Goal: Information Seeking & Learning: Check status

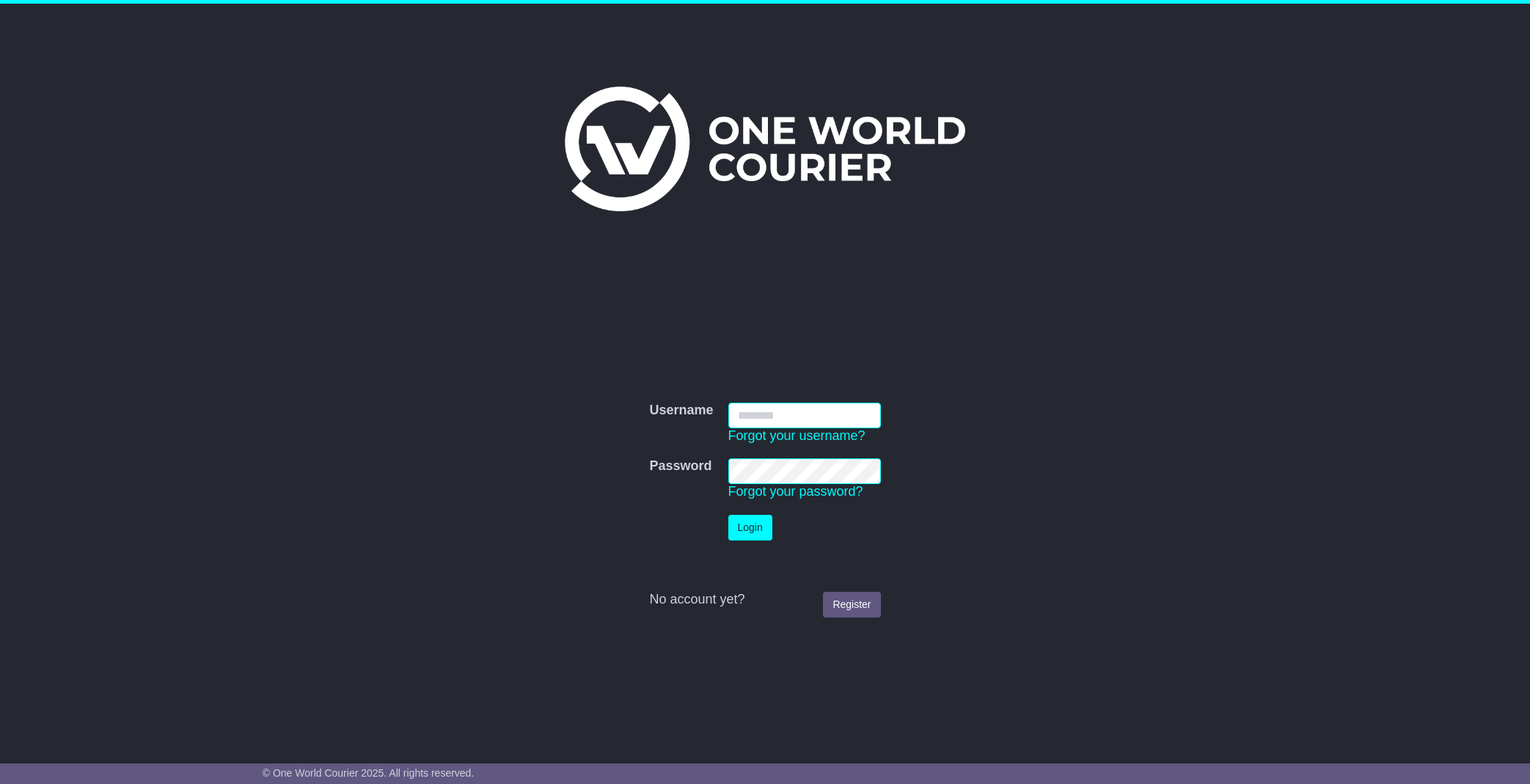
type input "**********"
click at [754, 532] on button "Login" at bounding box center [750, 528] width 44 height 26
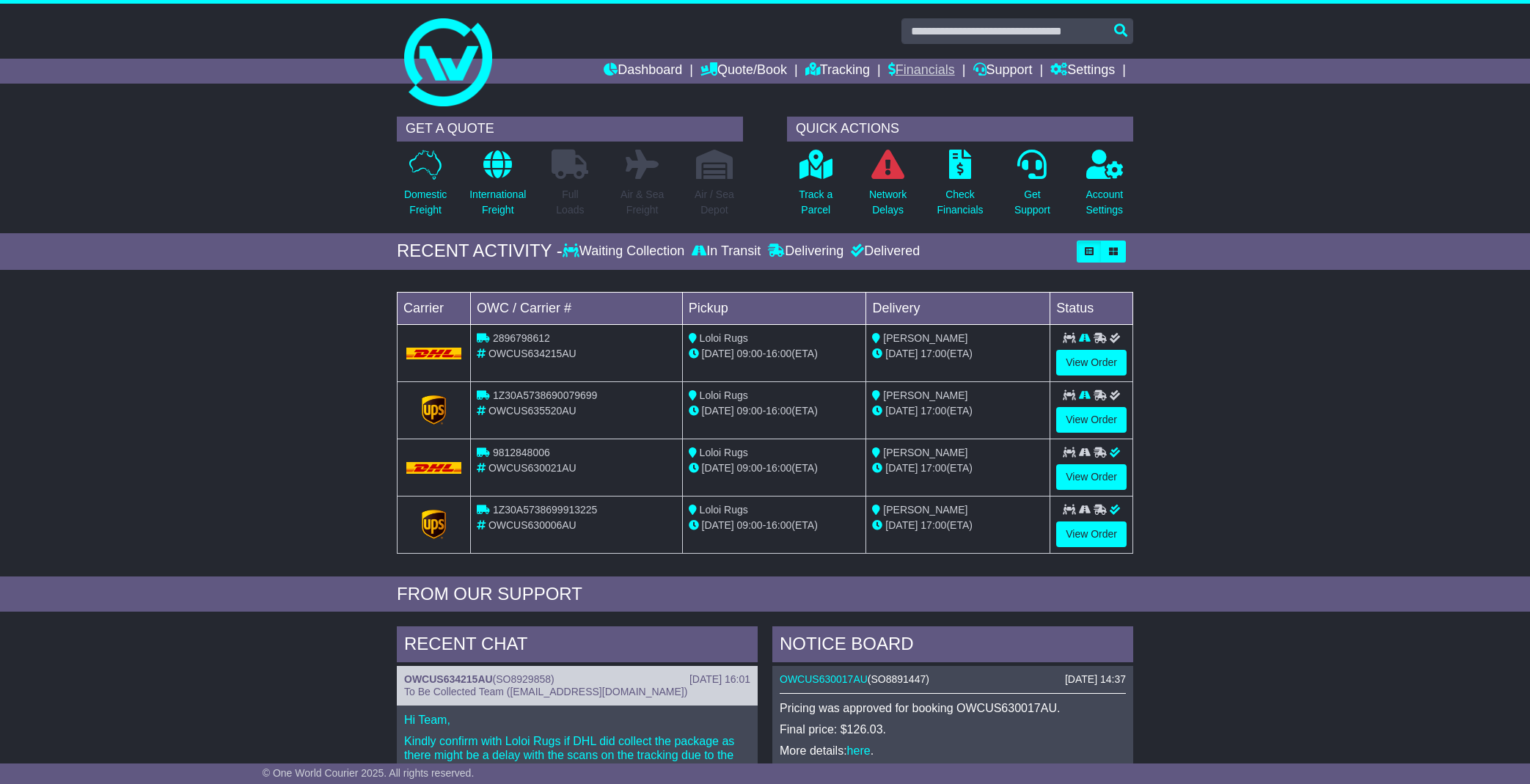
click at [930, 72] on link "Financials" at bounding box center [922, 71] width 67 height 25
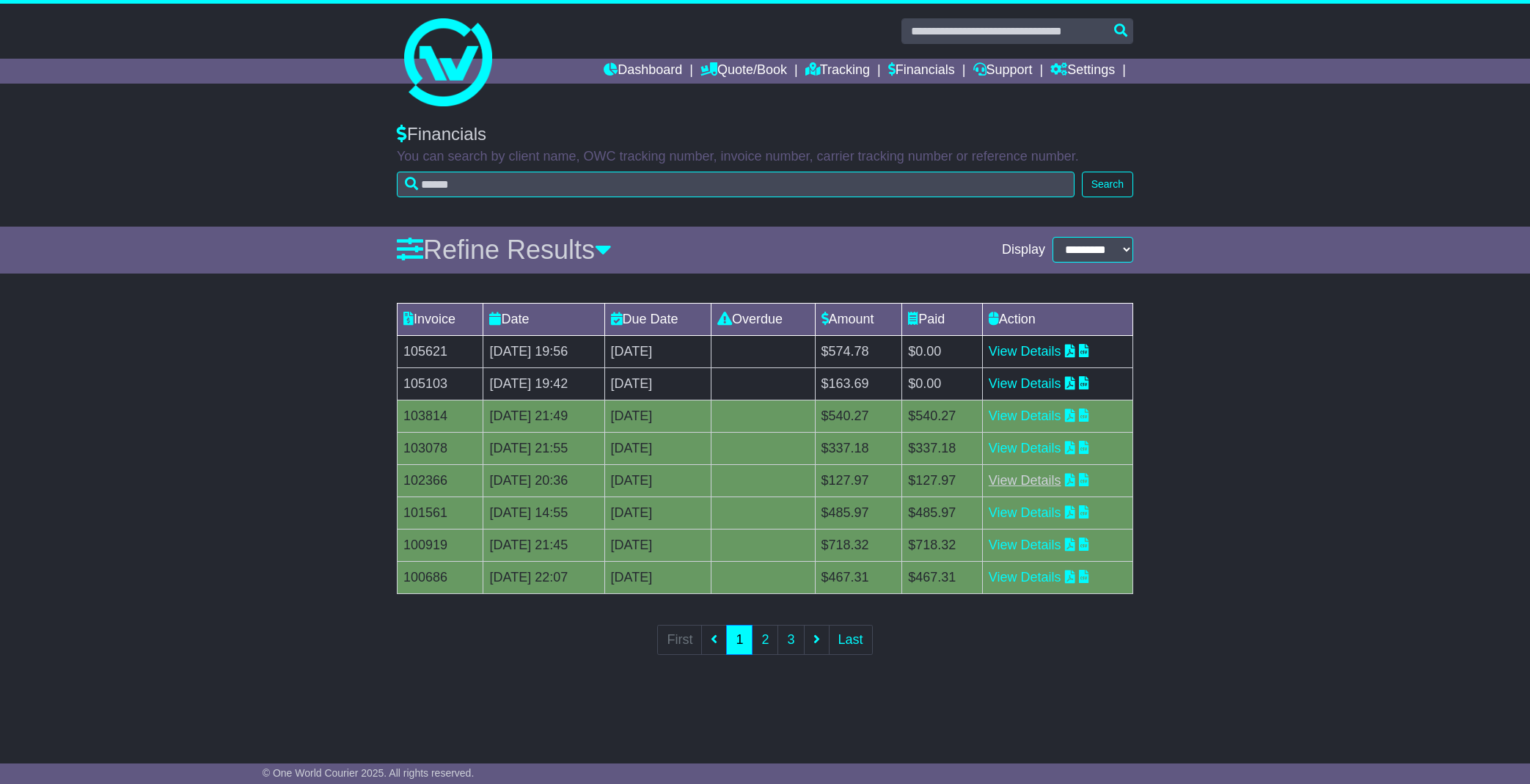
click at [1056, 478] on link "View Details" at bounding box center [1025, 481] width 73 height 15
click at [767, 639] on link "2" at bounding box center [765, 639] width 26 height 30
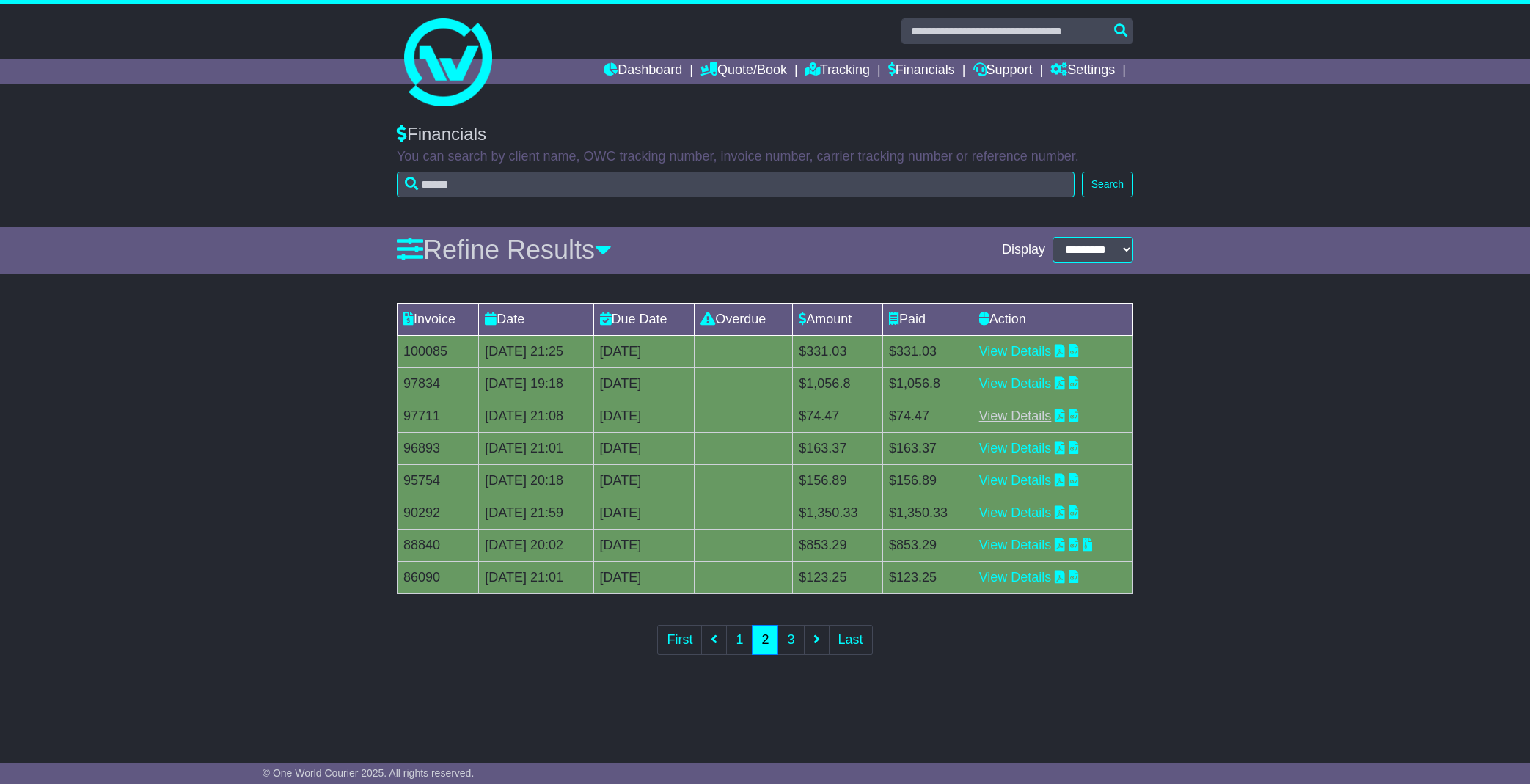
click at [1046, 414] on link "View Details" at bounding box center [1016, 416] width 73 height 15
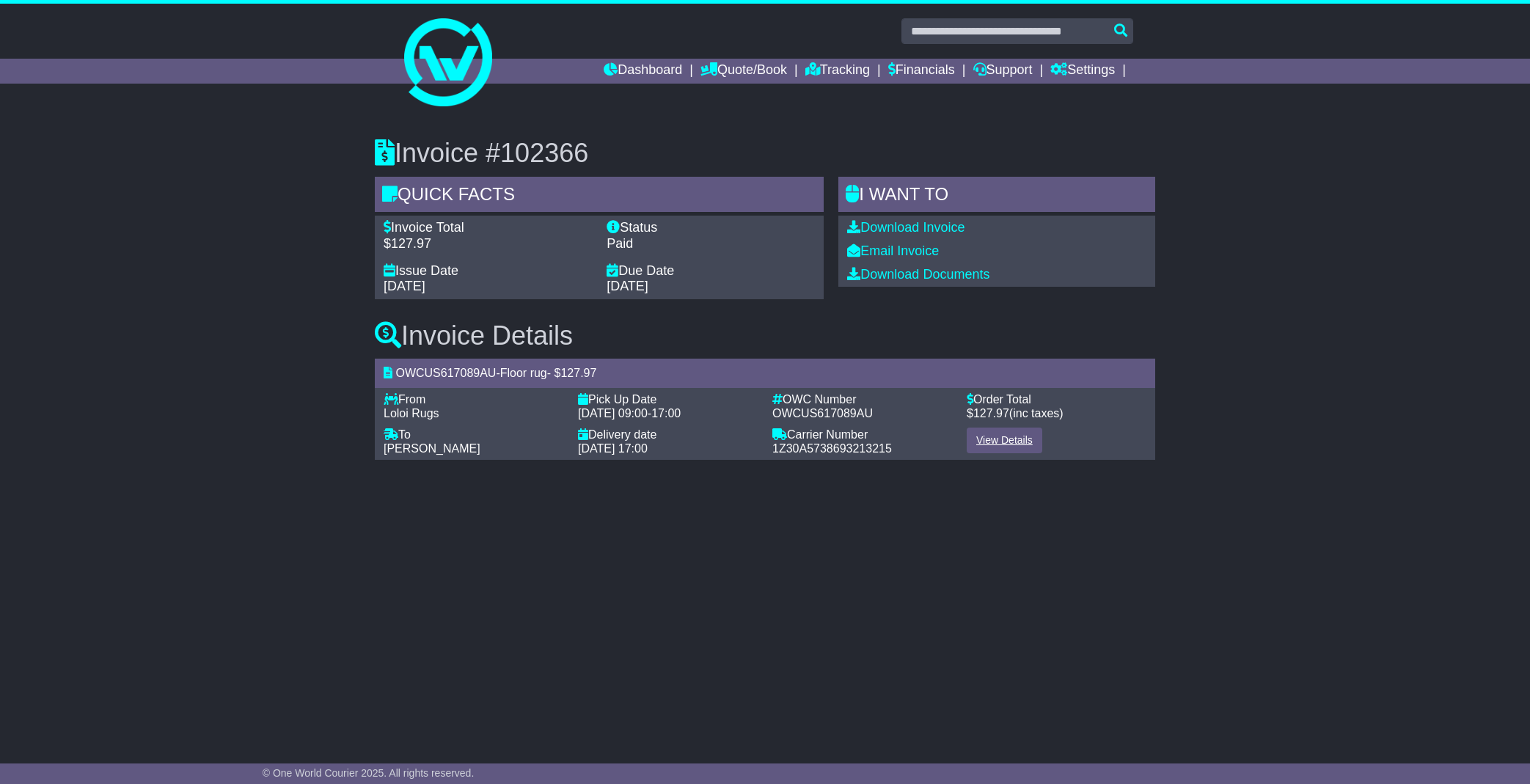
click at [998, 434] on link "View Details" at bounding box center [1004, 441] width 76 height 26
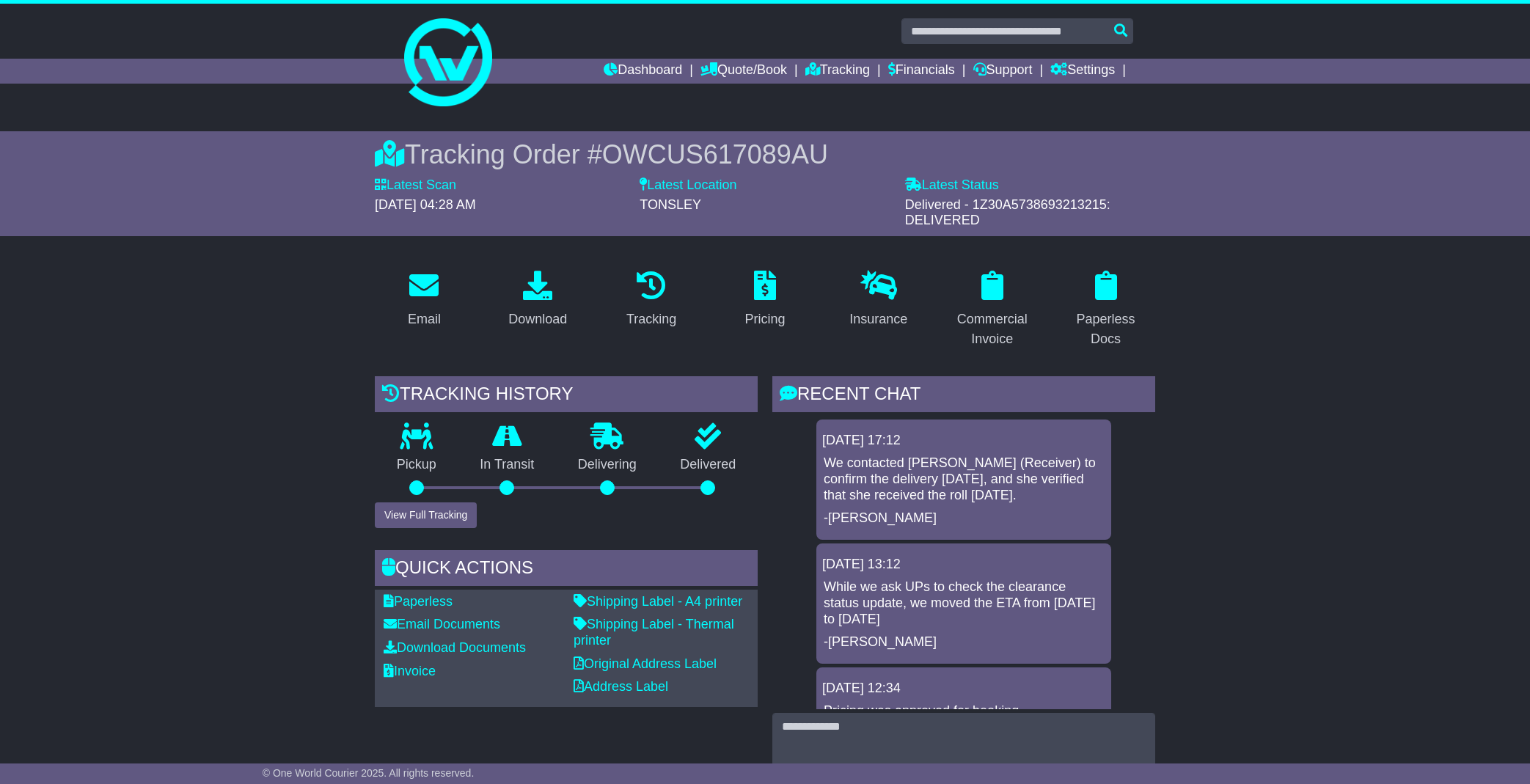
scroll to position [1, 0]
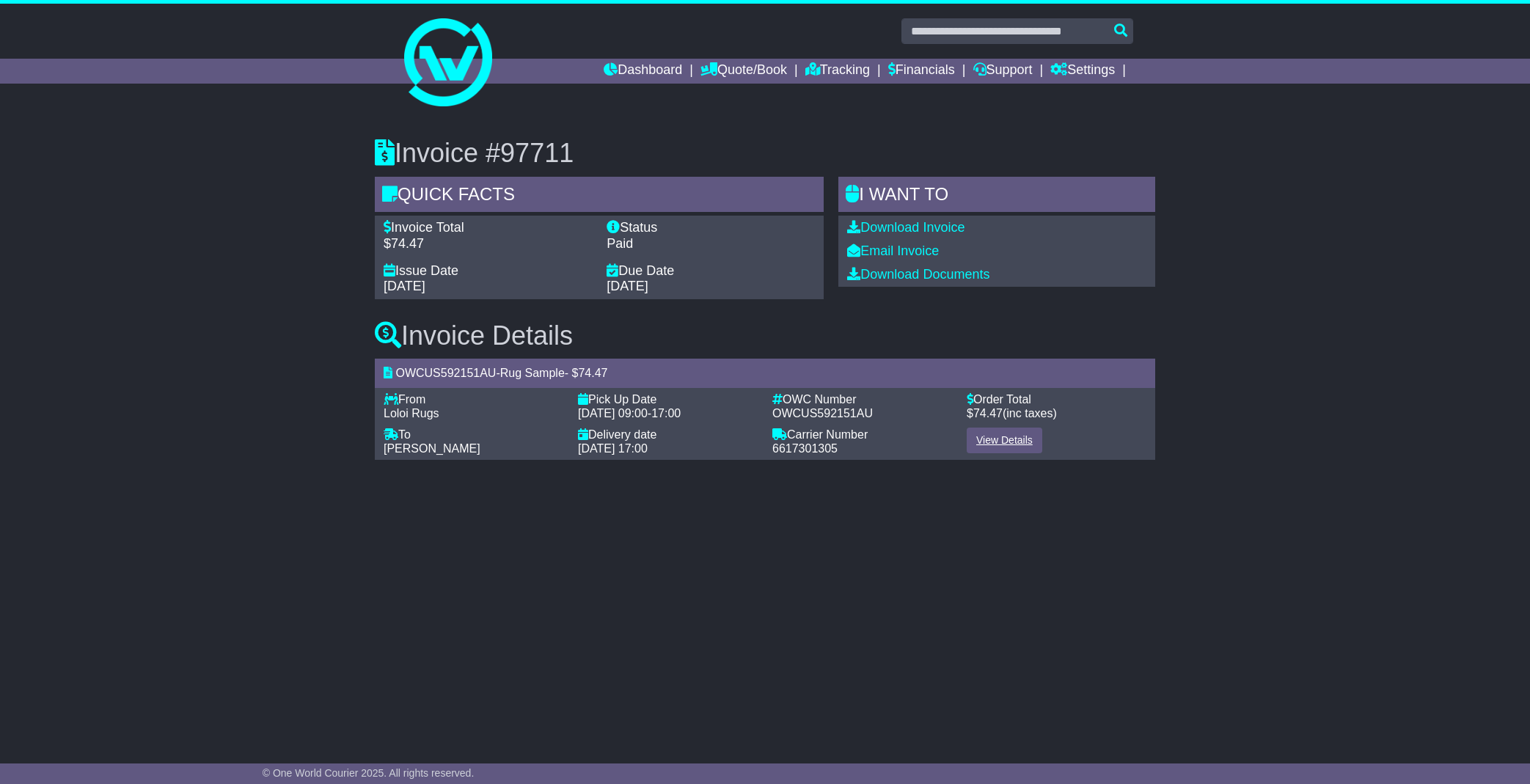
click at [1025, 437] on link "View Details" at bounding box center [1004, 441] width 76 height 26
